Goal: Task Accomplishment & Management: Use online tool/utility

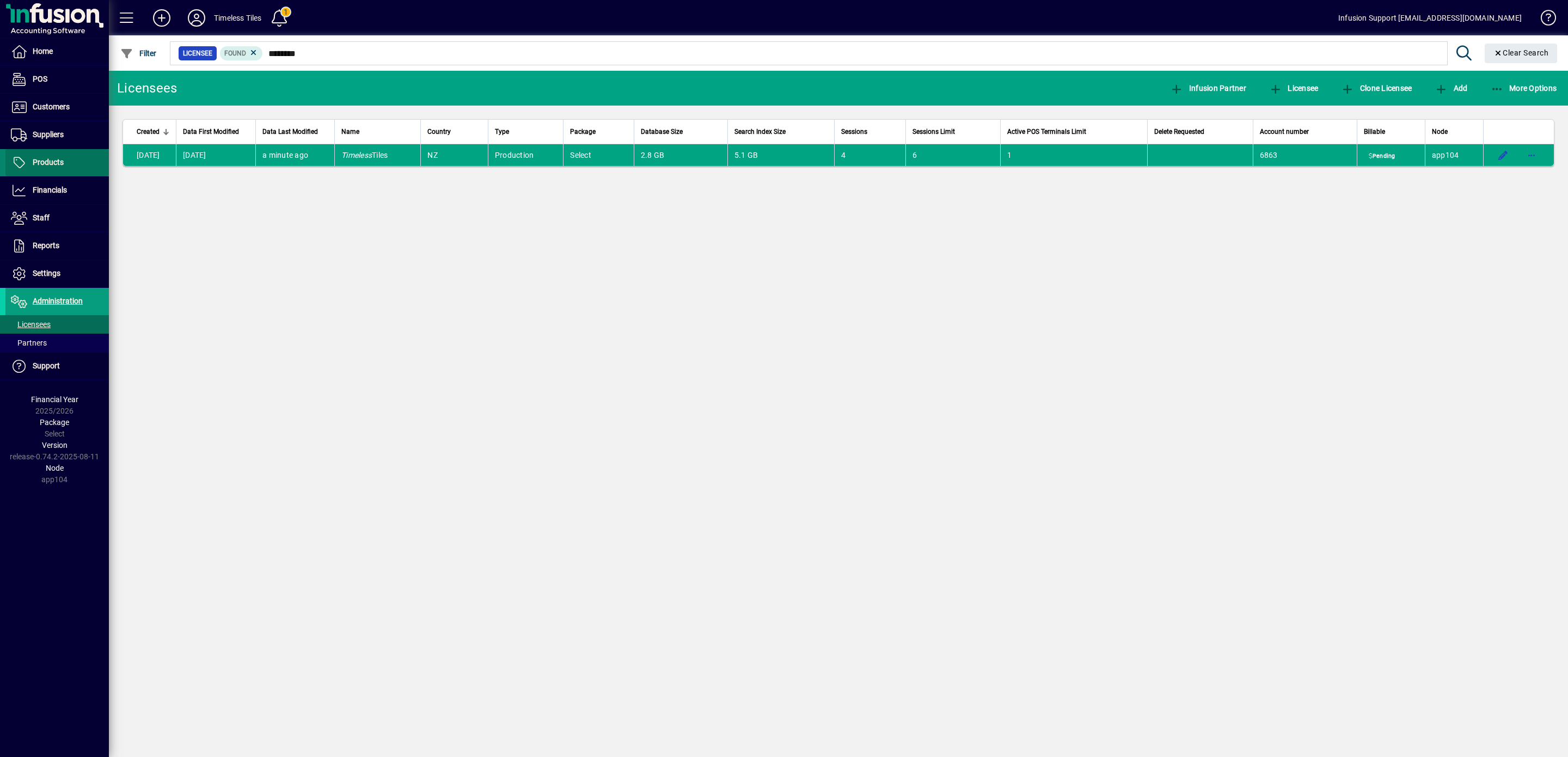
click at [52, 158] on span "Products" at bounding box center [35, 162] width 58 height 13
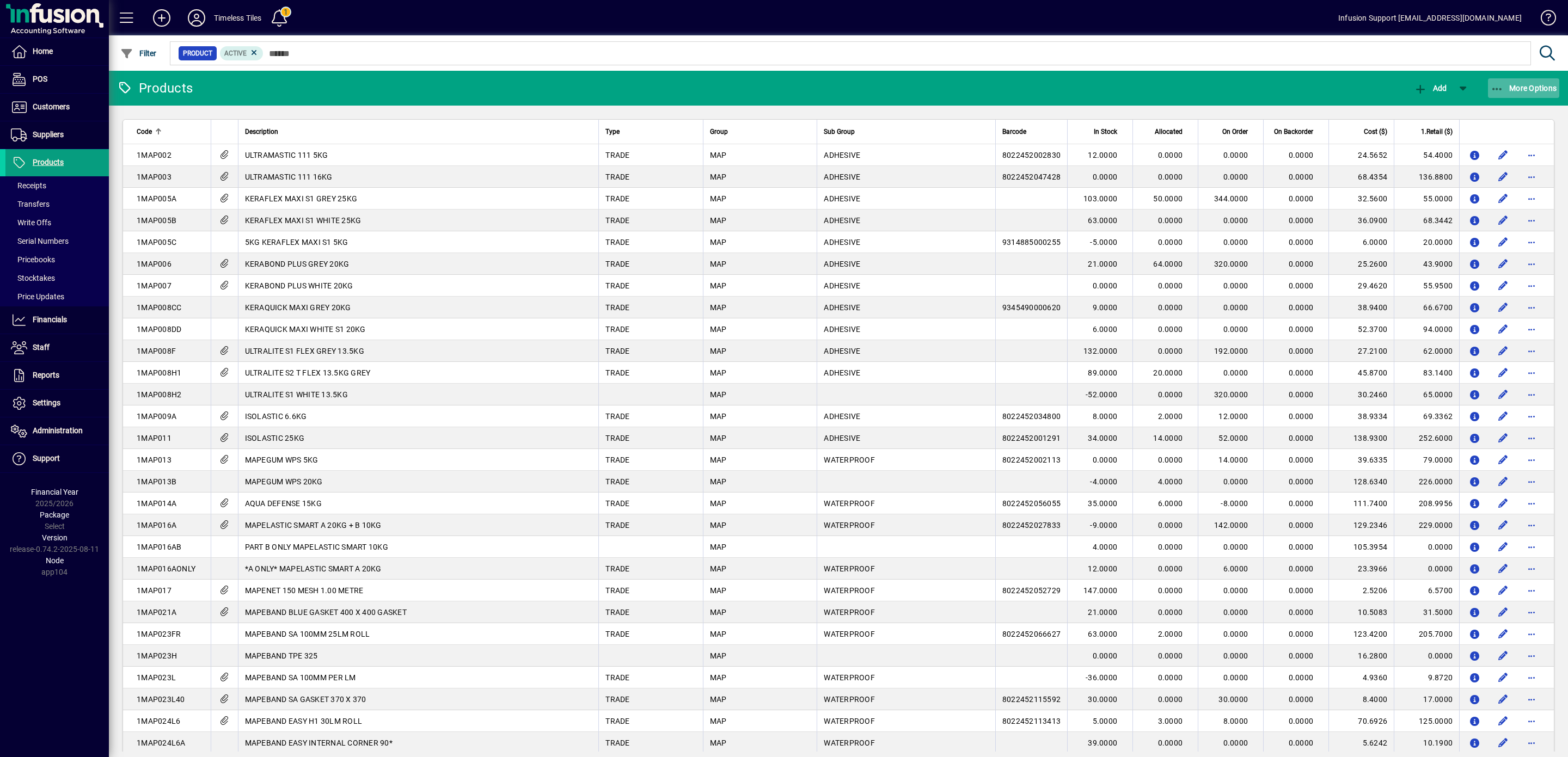
click at [1503, 88] on span "More Options" at bounding box center [1524, 88] width 66 height 9
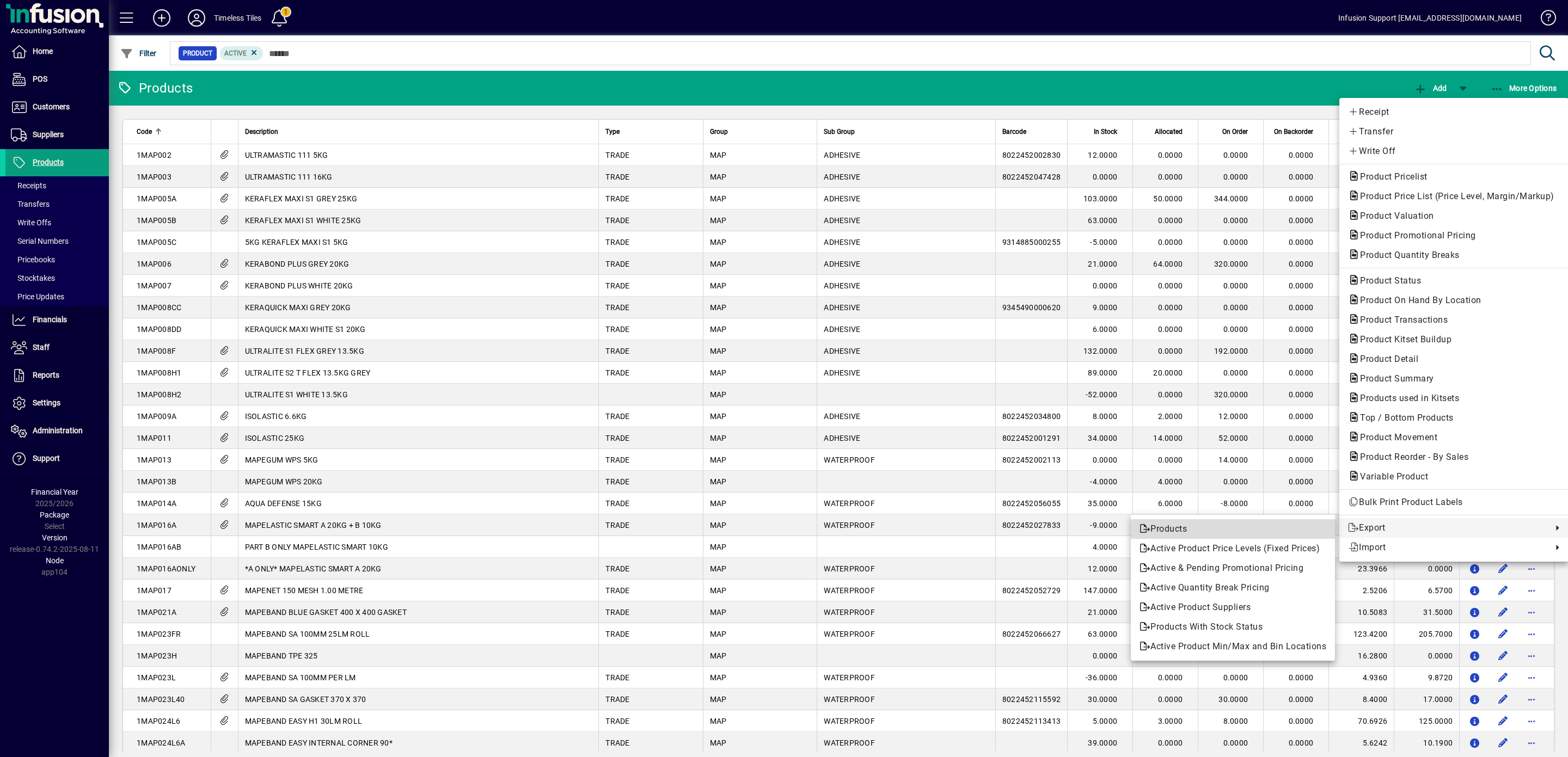
click at [1166, 524] on span "Products" at bounding box center [1233, 529] width 187 height 13
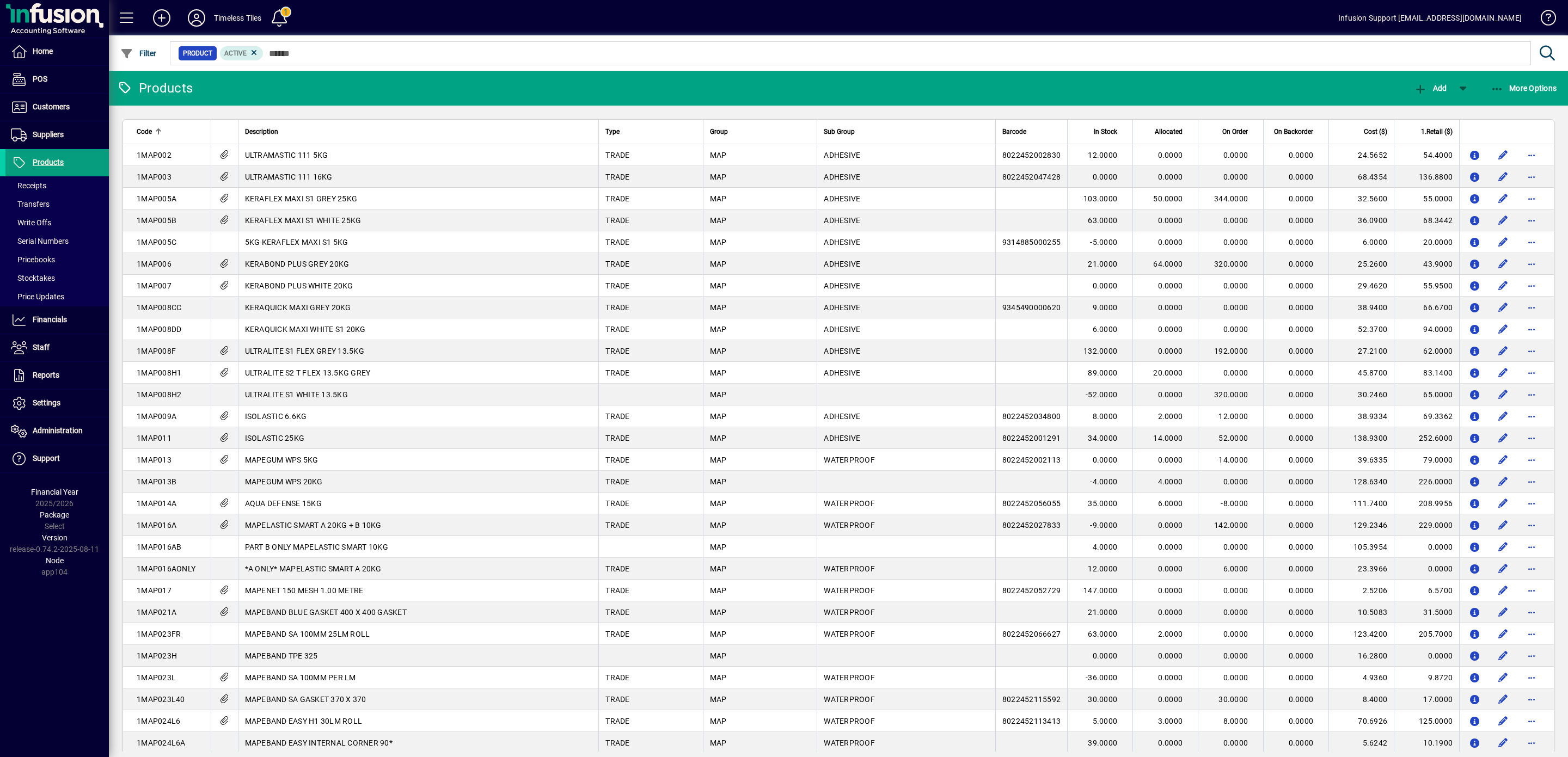
click at [1152, 0] on mat-toolbar-row "Timeless Tiles 1 Infusion Support support@infusionsoftware.co.nz" at bounding box center [838, 18] width 1459 height 35
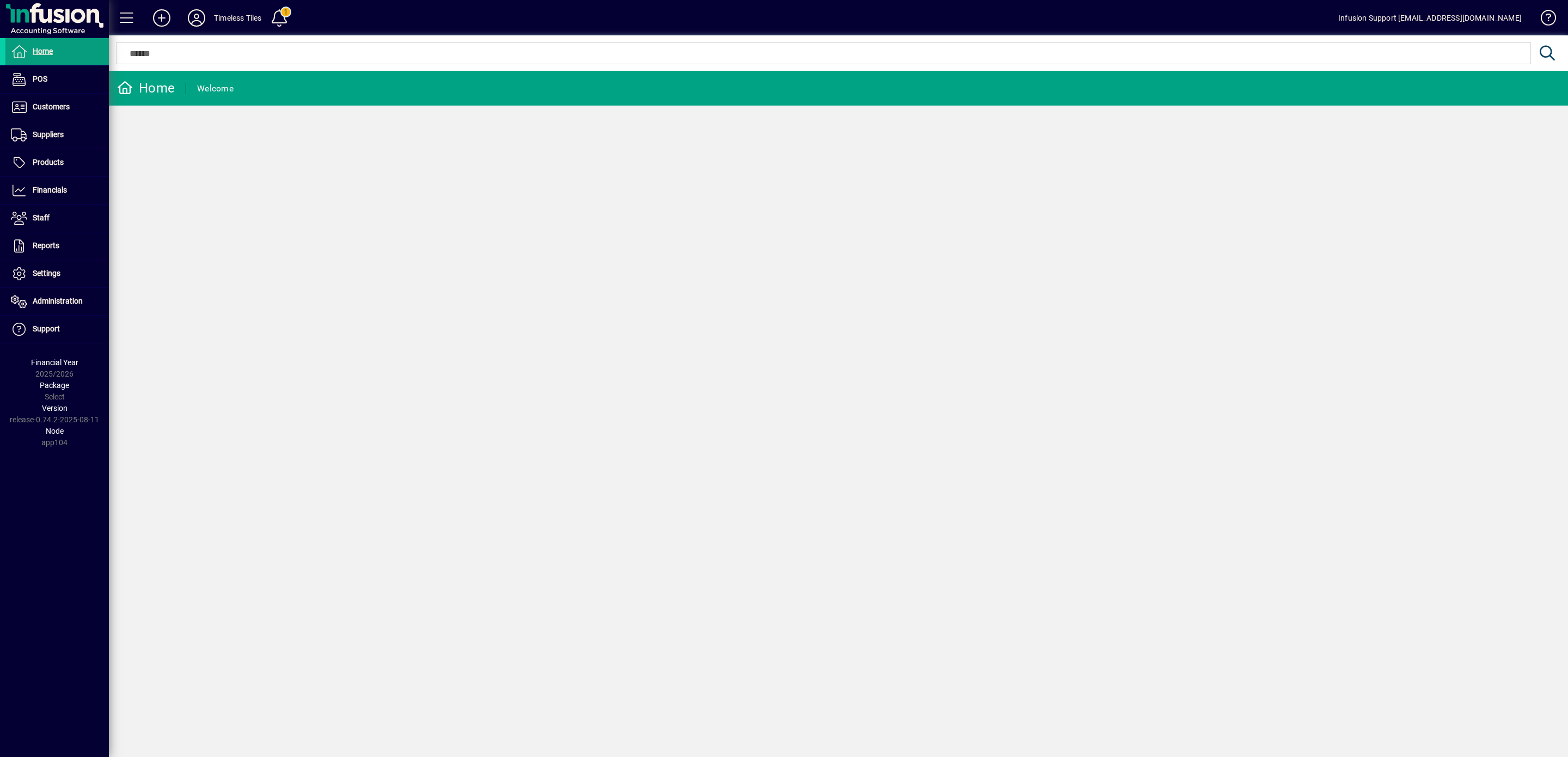
click at [191, 19] on icon at bounding box center [197, 18] width 22 height 18
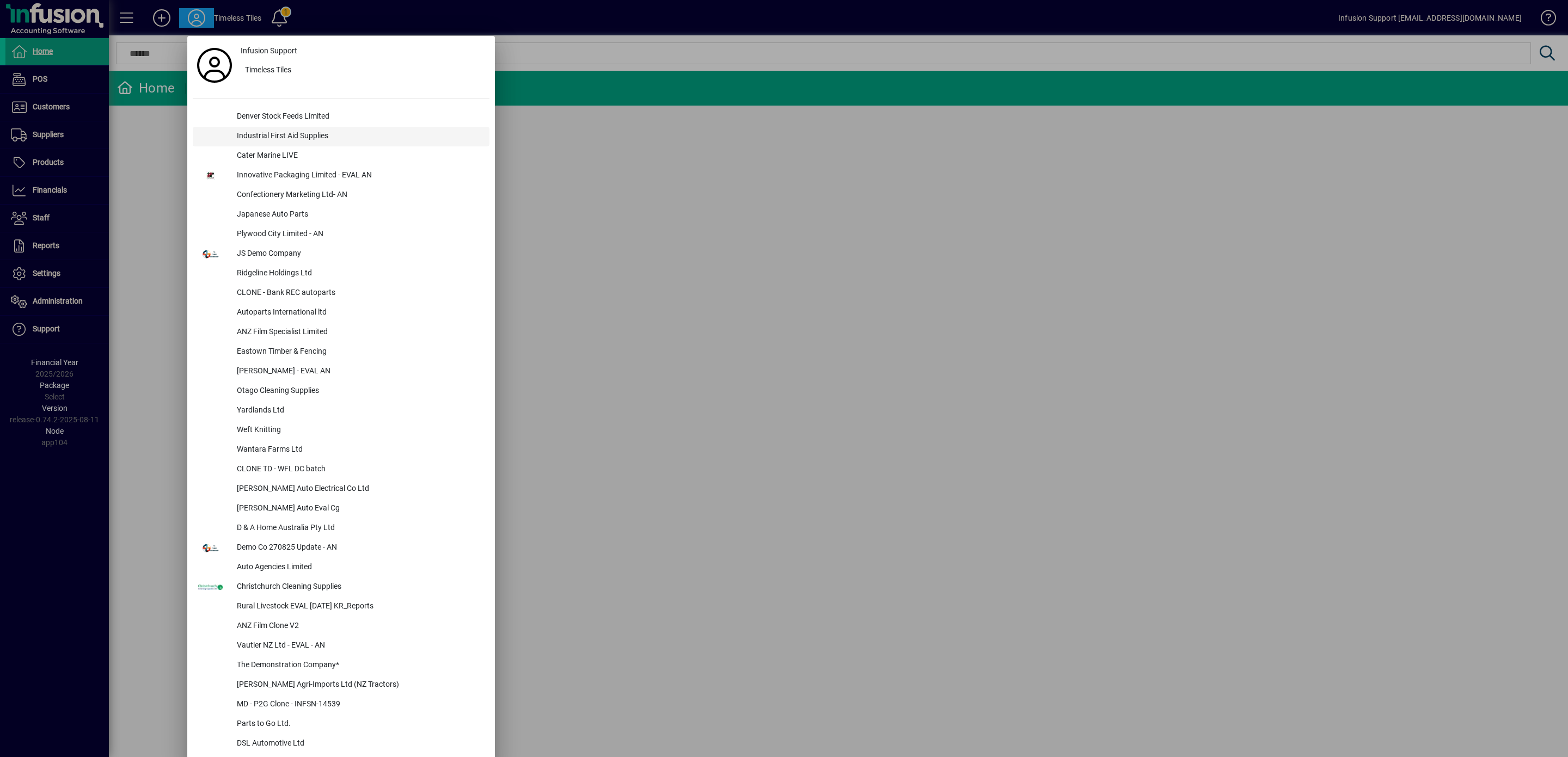
click at [304, 137] on div "Industrial First Aid Supplies" at bounding box center [359, 136] width 261 height 19
